Goal: Information Seeking & Learning: Learn about a topic

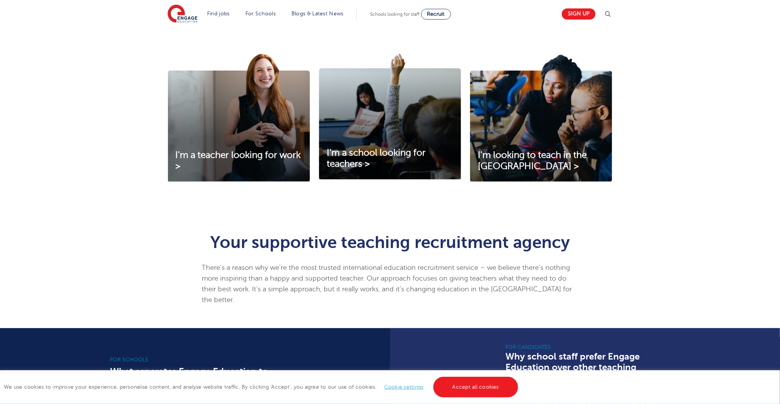
scroll to position [245, 0]
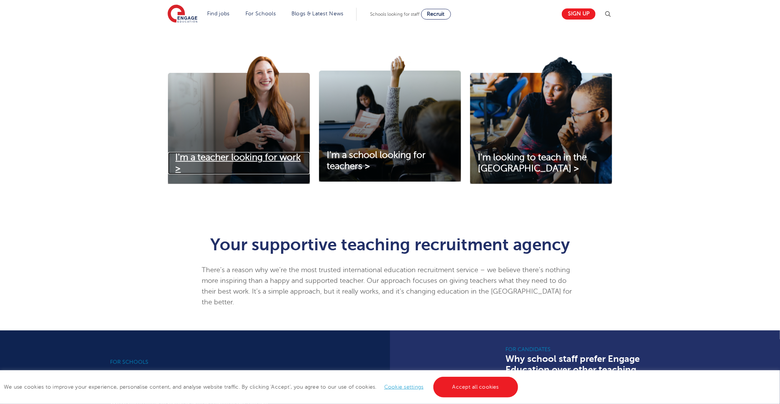
click at [260, 158] on span "I'm a teacher looking for work >" at bounding box center [238, 162] width 125 height 21
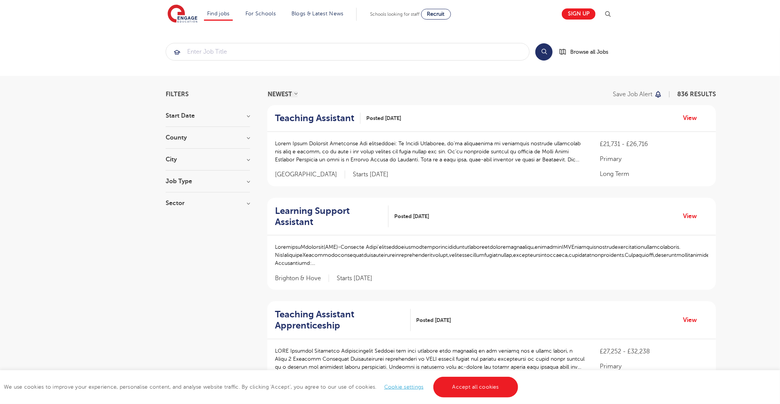
click at [233, 140] on div "County [GEOGRAPHIC_DATA] 549 [GEOGRAPHIC_DATA] 124 [GEOGRAPHIC_DATA] 39 [GEOGRA…" at bounding box center [208, 142] width 84 height 14
click at [189, 137] on h3 "County" at bounding box center [208, 138] width 84 height 6
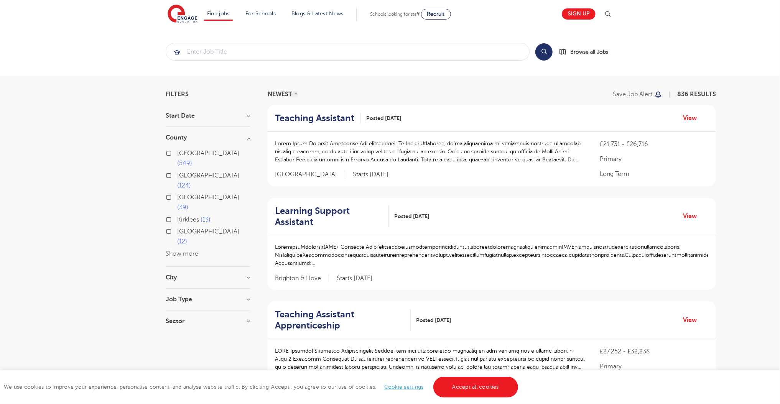
click at [177, 151] on label "London 549" at bounding box center [213, 158] width 73 height 20
click at [177, 151] on input "London 549" at bounding box center [179, 152] width 5 height 5
checkbox input "true"
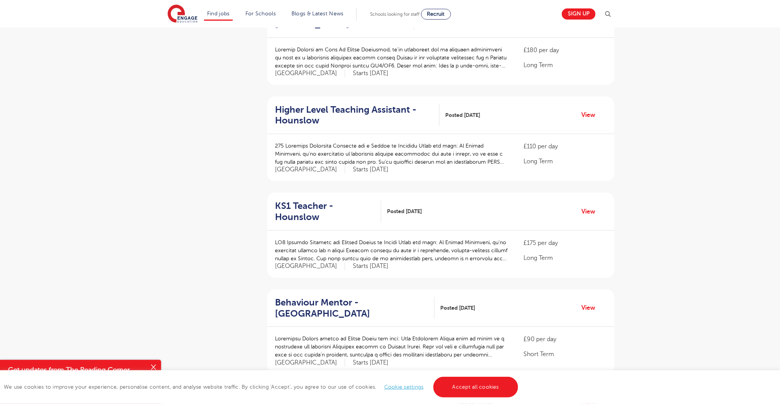
scroll to position [798, 0]
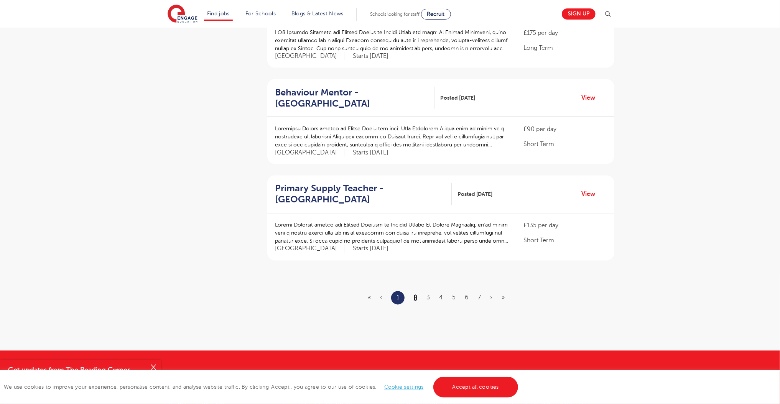
click at [416, 295] on link "2" at bounding box center [415, 298] width 3 height 7
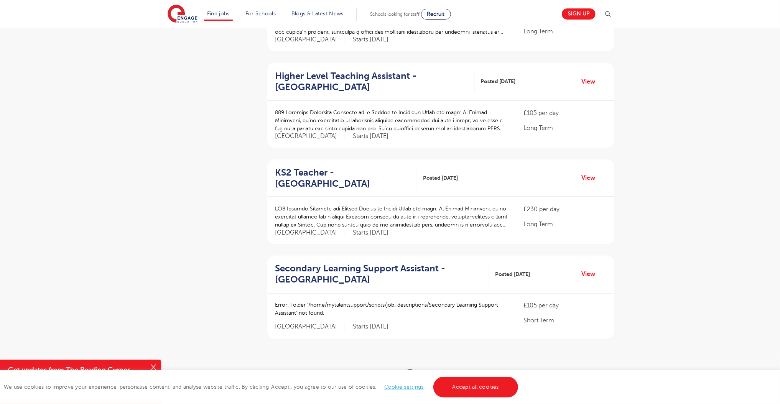
scroll to position [736, 0]
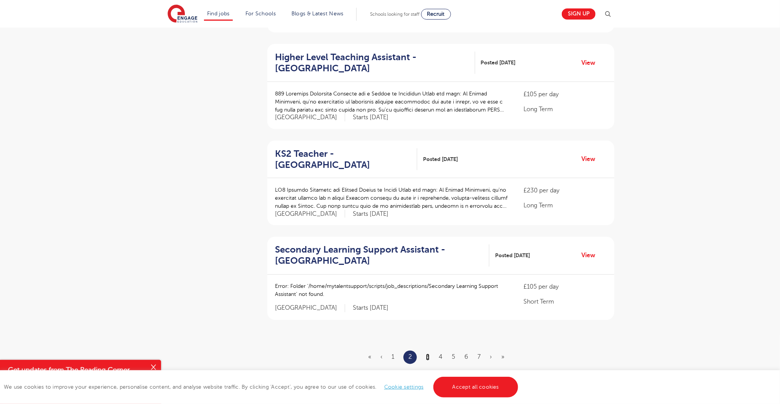
click at [429, 354] on link "3" at bounding box center [427, 357] width 3 height 7
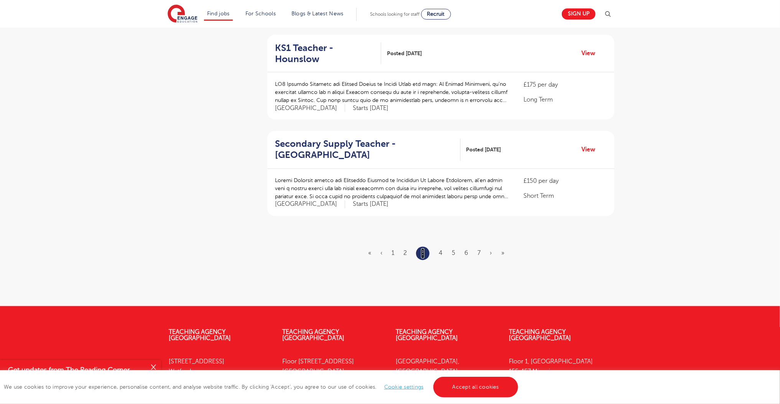
scroll to position [859, 0]
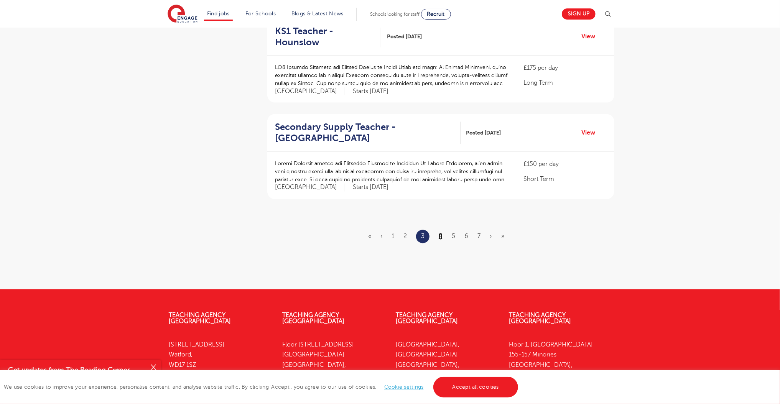
click at [442, 238] on link "4" at bounding box center [441, 236] width 4 height 7
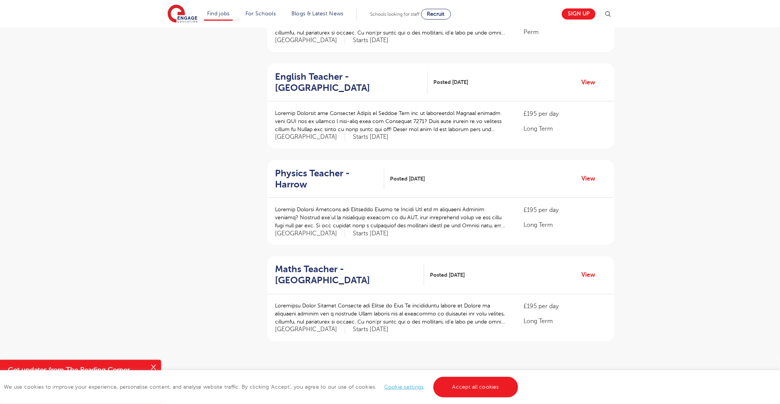
scroll to position [736, 0]
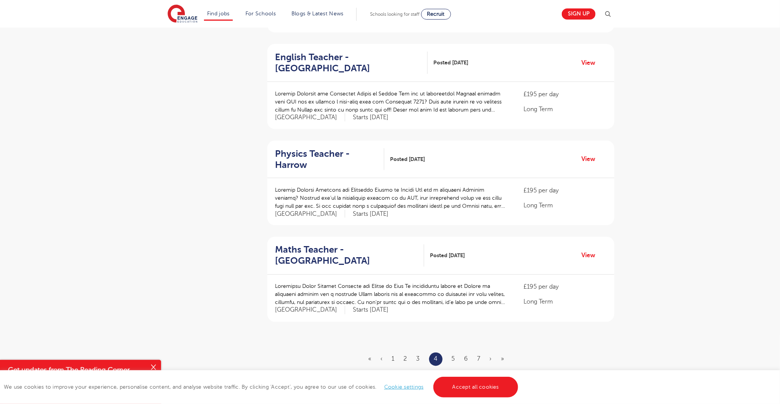
click at [450, 353] on ul "« ‹ 1 2 3 4 5 6 7 › »" at bounding box center [441, 359] width 145 height 13
click at [454, 356] on link "5" at bounding box center [453, 359] width 3 height 7
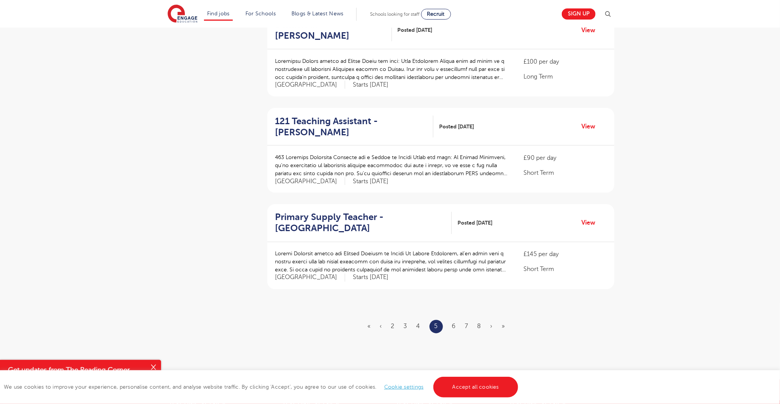
scroll to position [767, 0]
click at [454, 325] on link "6" at bounding box center [454, 328] width 4 height 7
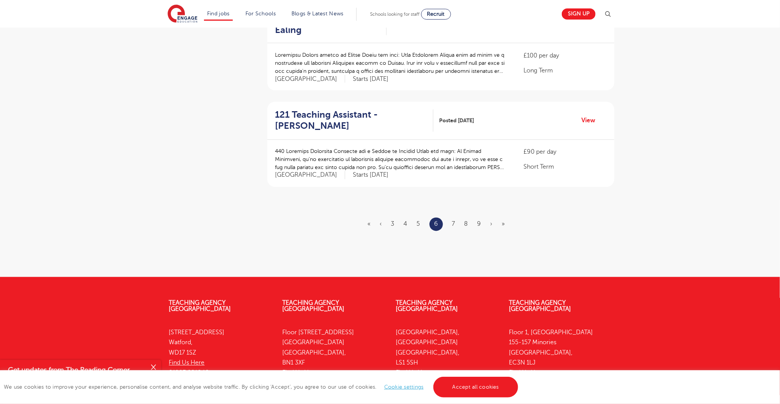
scroll to position [922, 0]
